Goal: Share content: Share content

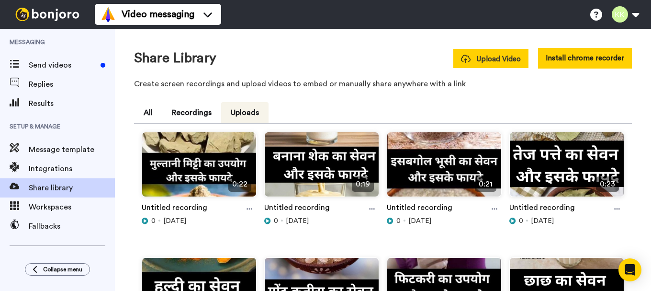
click at [496, 59] on span "Upload Video" at bounding box center [491, 59] width 60 height 10
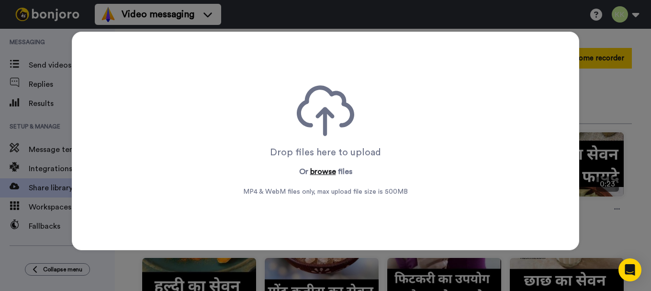
click at [334, 170] on button "browse" at bounding box center [323, 171] width 26 height 11
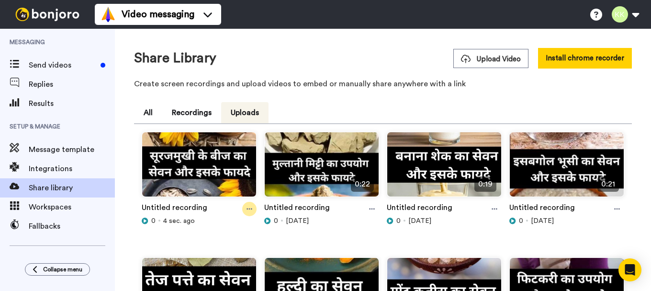
click at [250, 210] on icon at bounding box center [250, 208] width 6 height 7
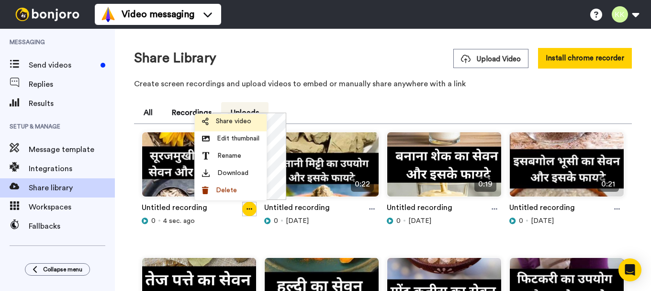
click at [233, 118] on span "Share video" at bounding box center [233, 121] width 35 height 10
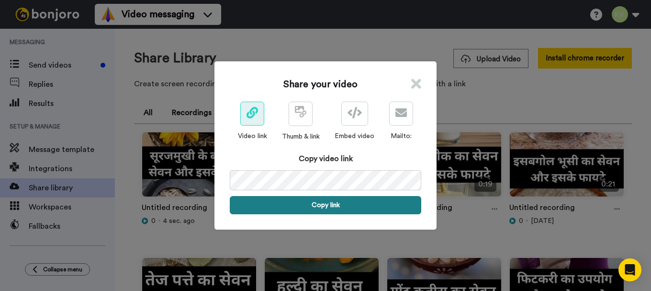
click at [329, 204] on button "Copy link" at bounding box center [325, 205] width 191 height 18
